Goal: Transaction & Acquisition: Purchase product/service

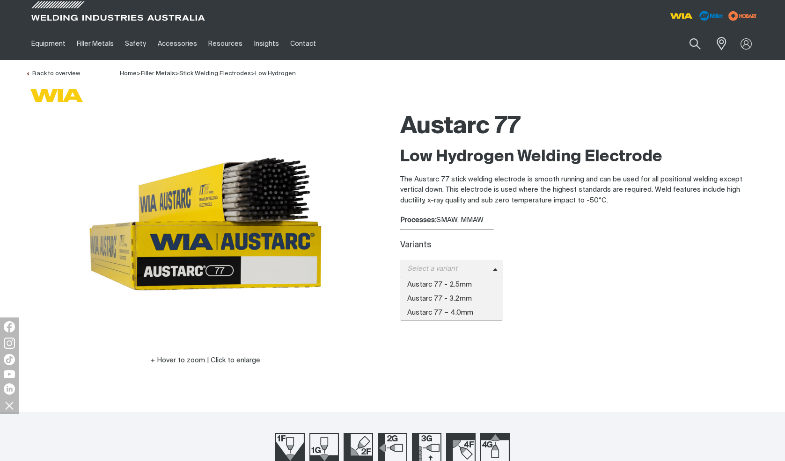
click at [477, 284] on span "Austarc 77 - 2.5mm" at bounding box center [451, 285] width 103 height 14
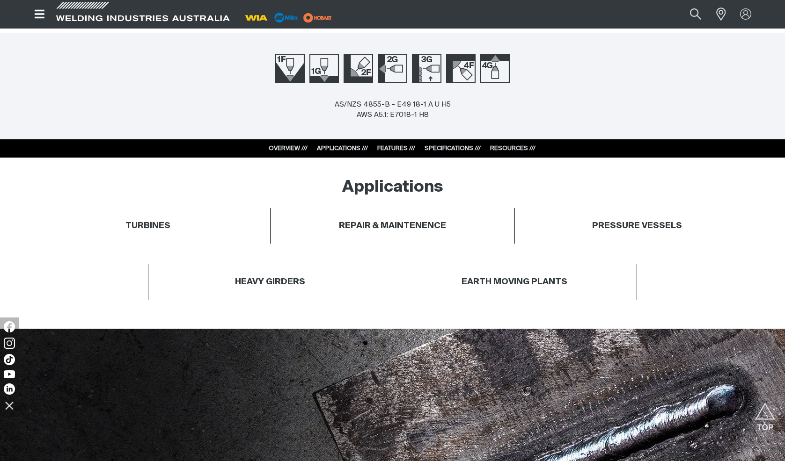
scroll to position [374, 0]
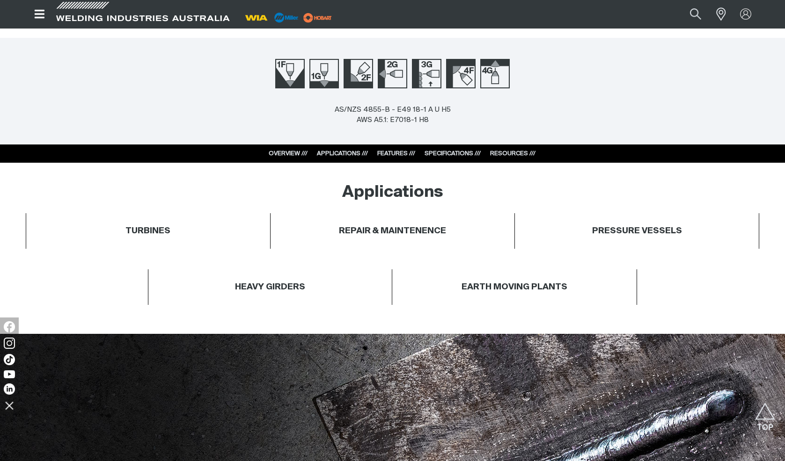
click at [505, 151] on link "RESOURCES ///" at bounding box center [512, 154] width 45 height 6
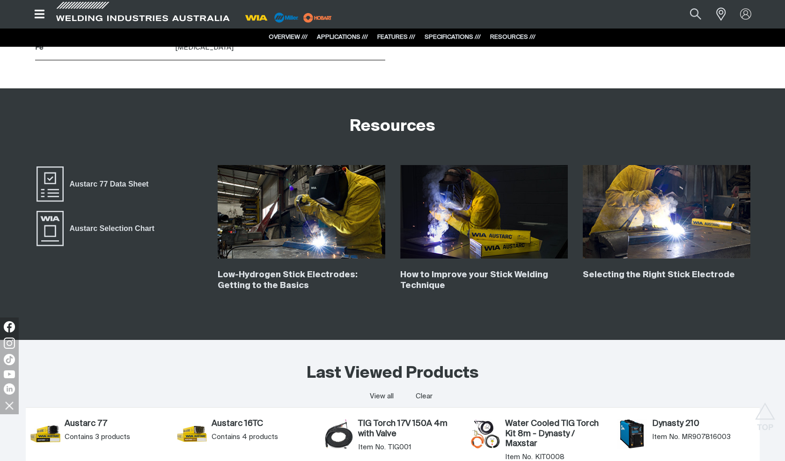
scroll to position [1556, 0]
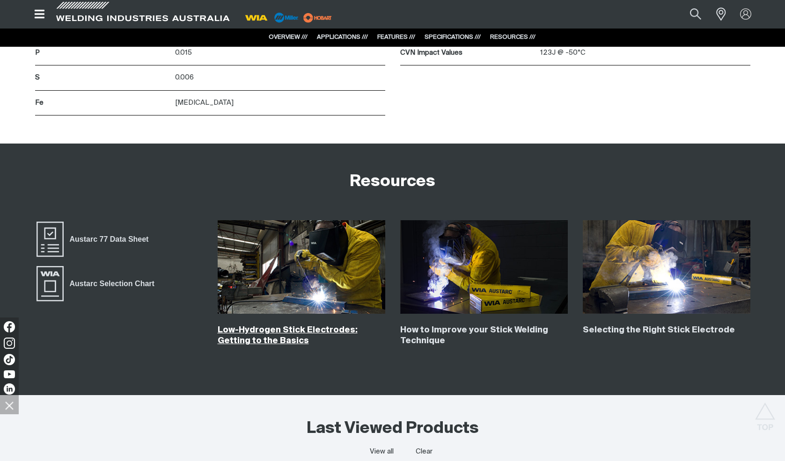
click at [305, 331] on link "Low-Hydrogen Stick Electrodes: Getting to the Basics" at bounding box center [288, 335] width 140 height 19
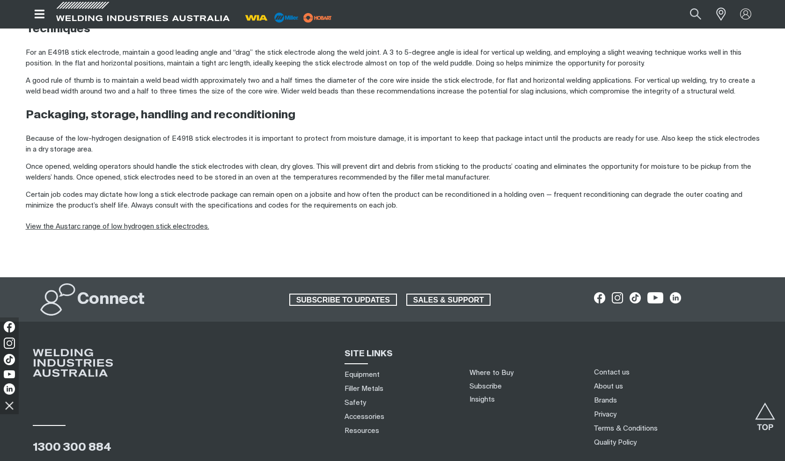
scroll to position [924, 0]
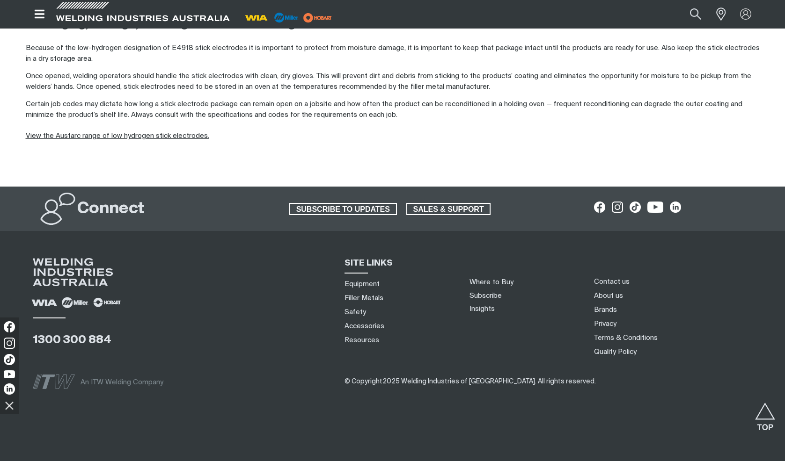
click at [81, 136] on link "View the Austarc range of low hydrogen stick electrodes." at bounding box center [117, 135] width 183 height 7
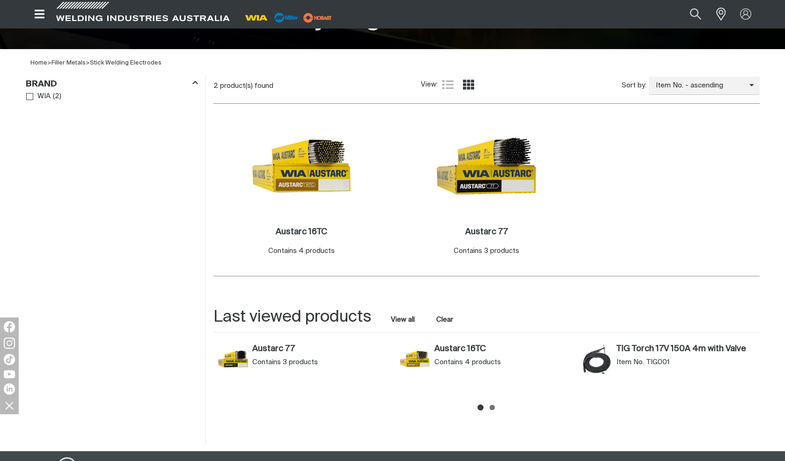
scroll to position [281, 0]
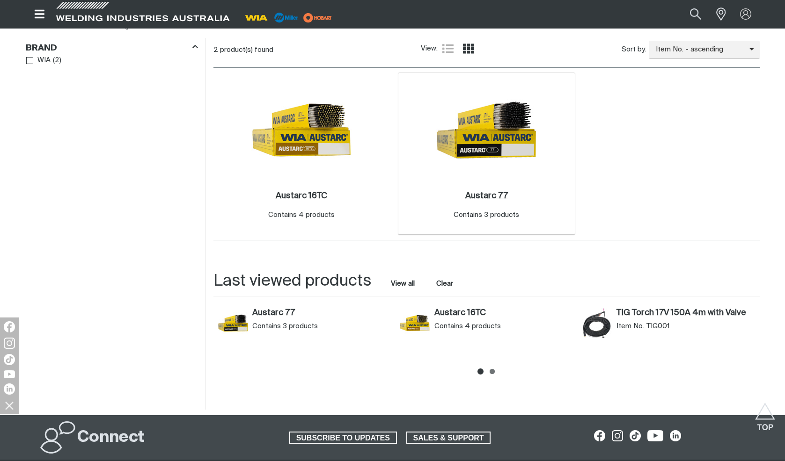
click at [495, 194] on h2 "Austarc 77 ." at bounding box center [486, 196] width 43 height 8
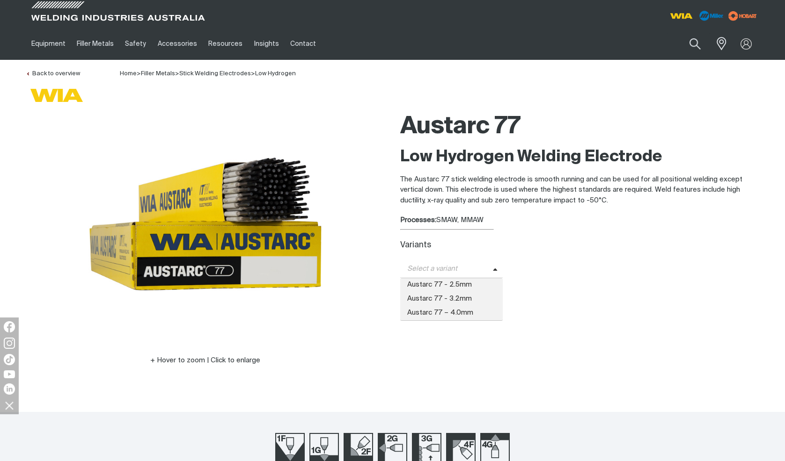
click at [478, 269] on span "Select a variant" at bounding box center [446, 269] width 93 height 11
click at [468, 284] on span "Austarc 77 - 2.5mm" at bounding box center [451, 285] width 103 height 14
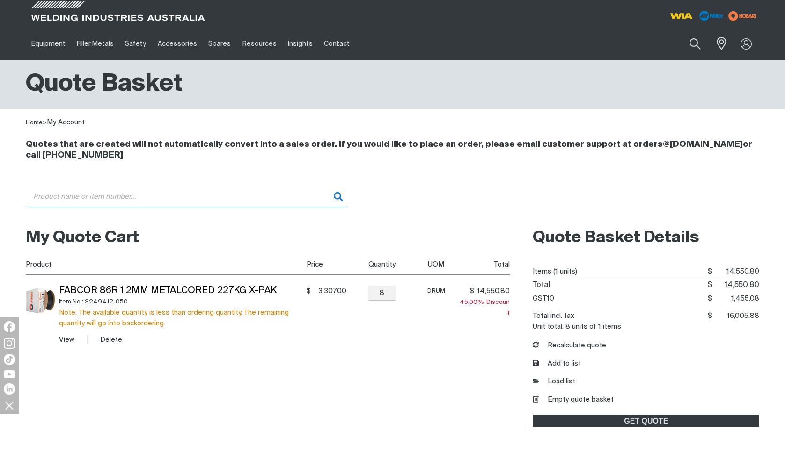
click at [182, 197] on input "Search" at bounding box center [187, 196] width 322 height 21
paste input "MR151086"
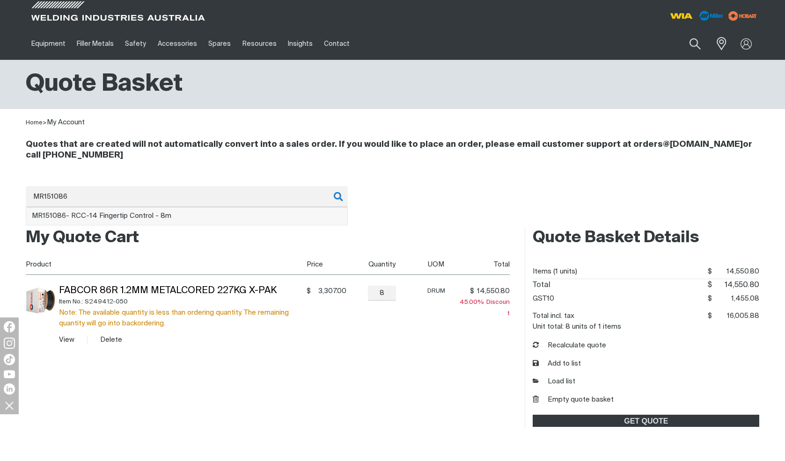
click at [154, 216] on span "MR151086 - RCC-14 Fingertip Control - 8m" at bounding box center [101, 215] width 139 height 7
type input "MR151086 - RCC-14 Fingertip Control - 8m"
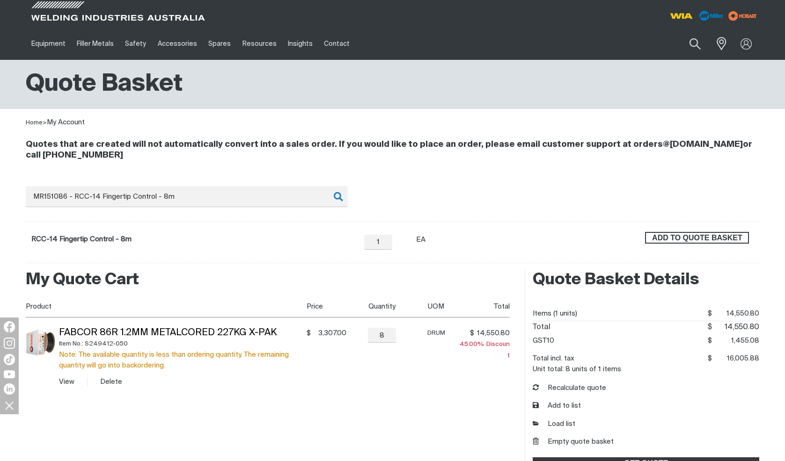
click at [691, 234] on span "ADD TO QUOTE BASKET" at bounding box center [697, 238] width 102 height 12
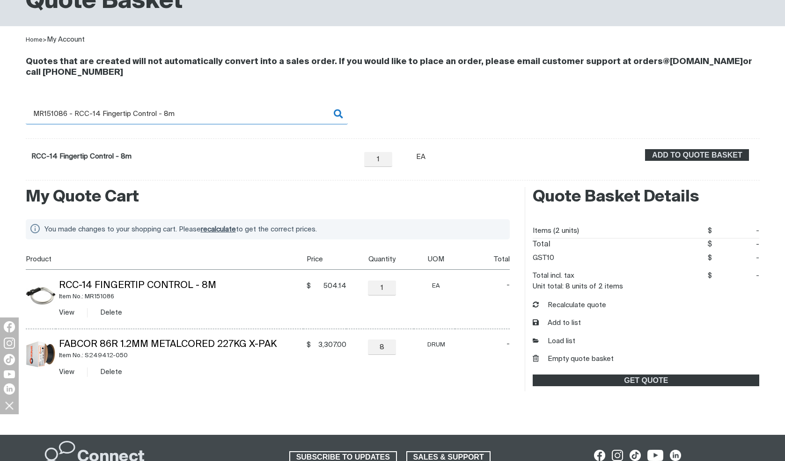
scroll to position [94, 0]
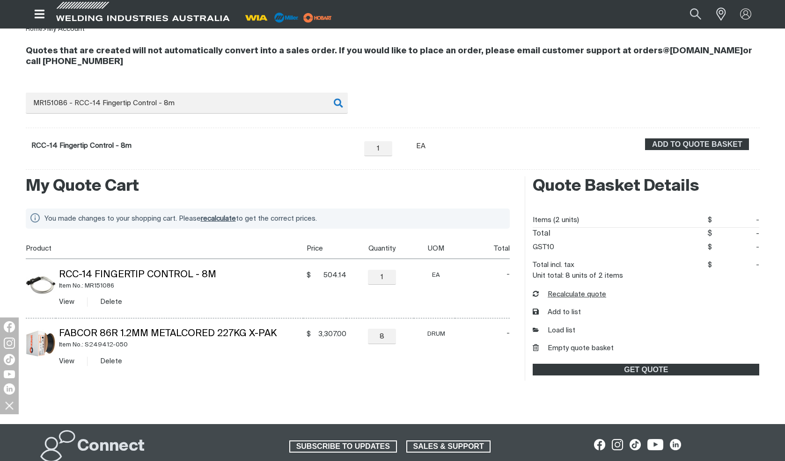
click at [556, 295] on button "Recalculate quote" at bounding box center [569, 295] width 73 height 11
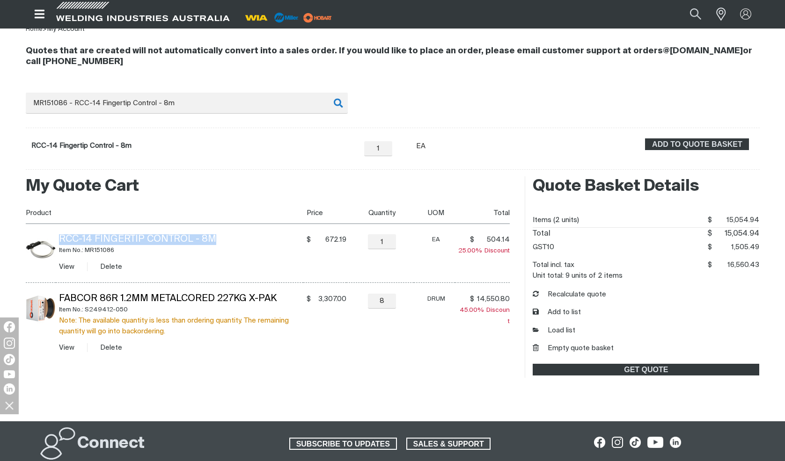
drag, startPoint x: 217, startPoint y: 235, endPoint x: 58, endPoint y: 238, distance: 159.1
click at [58, 238] on td "RCC-14 Fingertip Control - 8m Item No.: MR151086 View Delete" at bounding box center [180, 253] width 248 height 59
copy link "RCC-14 Fingertip Control - 8m"
click at [155, 200] on div "You made changes to your shopping cart. Please recalculate to get the correct p…" at bounding box center [268, 283] width 484 height 168
drag, startPoint x: 121, startPoint y: 248, endPoint x: 87, endPoint y: 251, distance: 33.8
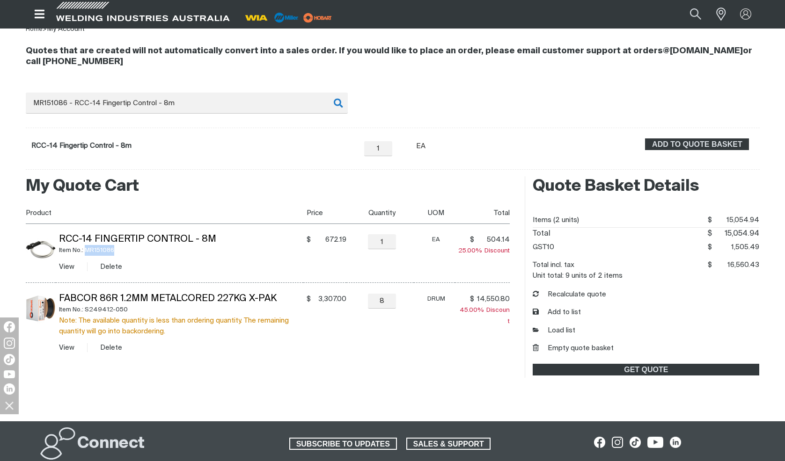
click at [87, 251] on div "Item No.: MR151086" at bounding box center [181, 250] width 244 height 11
copy div "MR151086"
click at [442, 93] on div "Search MR151086 - RCC-14 Fingertip Control - 8m When search results are availab…" at bounding box center [393, 131] width 734 height 77
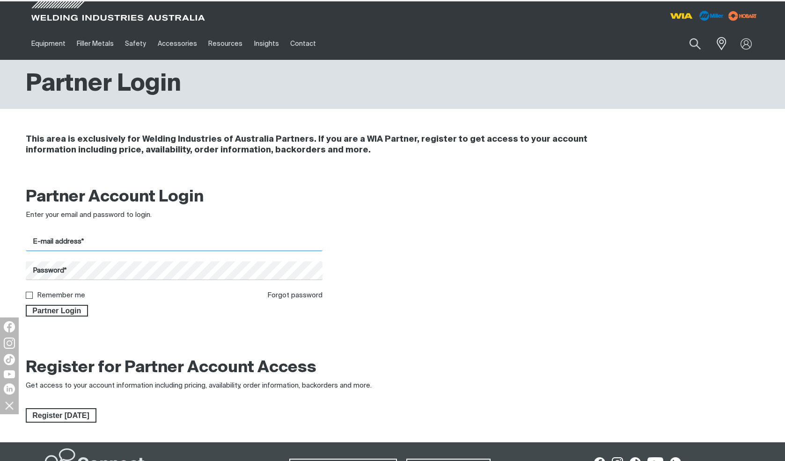
type input "[PERSON_NAME][EMAIL_ADDRESS][DOMAIN_NAME]"
